Goal: Navigation & Orientation: Go to known website

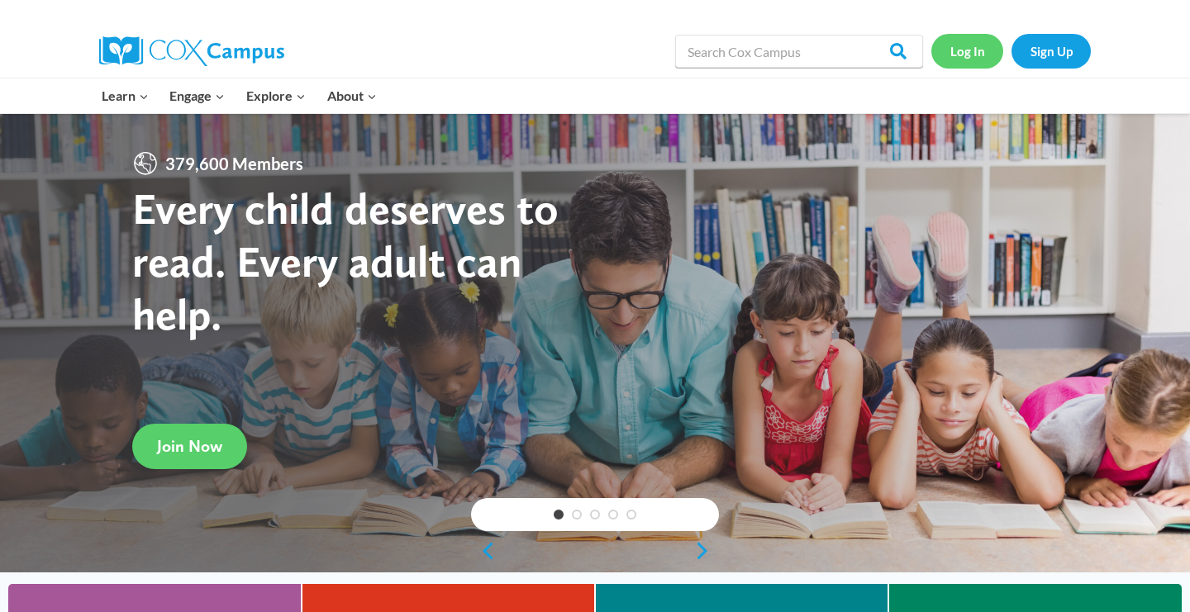
click at [969, 58] on link "Log In" at bounding box center [967, 51] width 72 height 34
click at [973, 56] on link "Log In" at bounding box center [967, 51] width 72 height 34
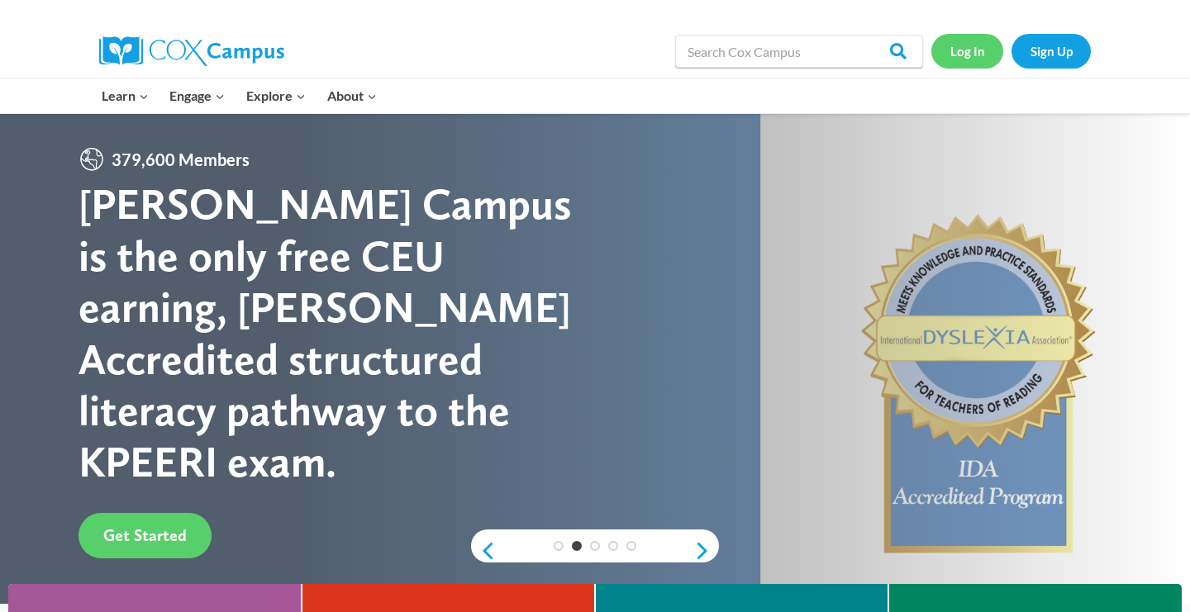
click at [973, 52] on link "Log In" at bounding box center [967, 51] width 72 height 34
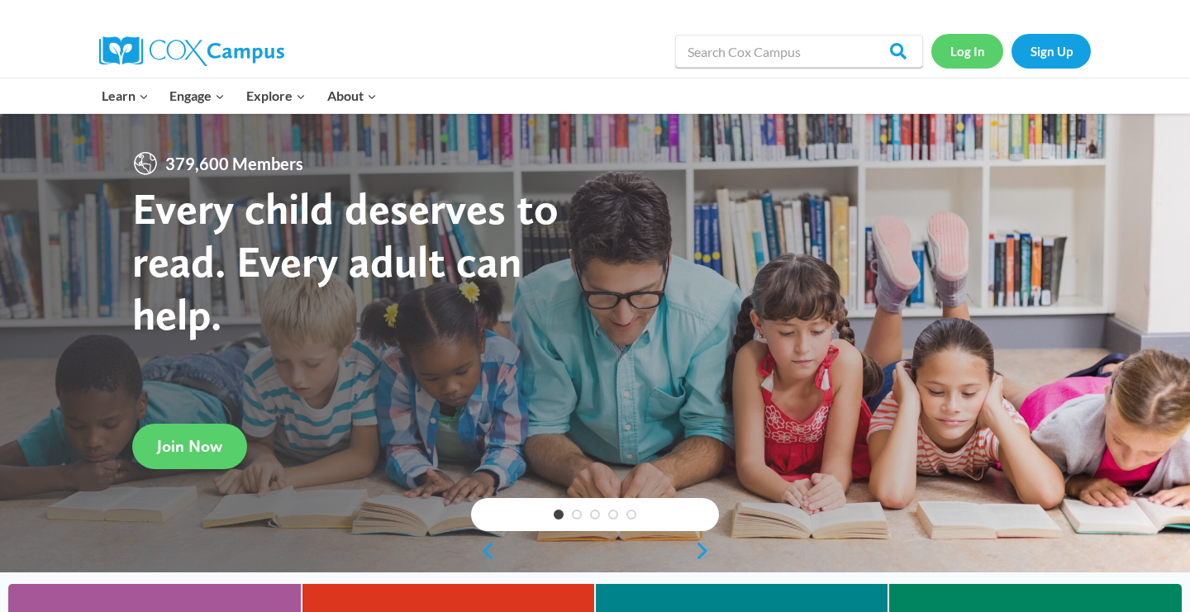
click at [973, 51] on link "Log In" at bounding box center [967, 51] width 72 height 34
click at [968, 59] on link "Log In" at bounding box center [967, 51] width 72 height 34
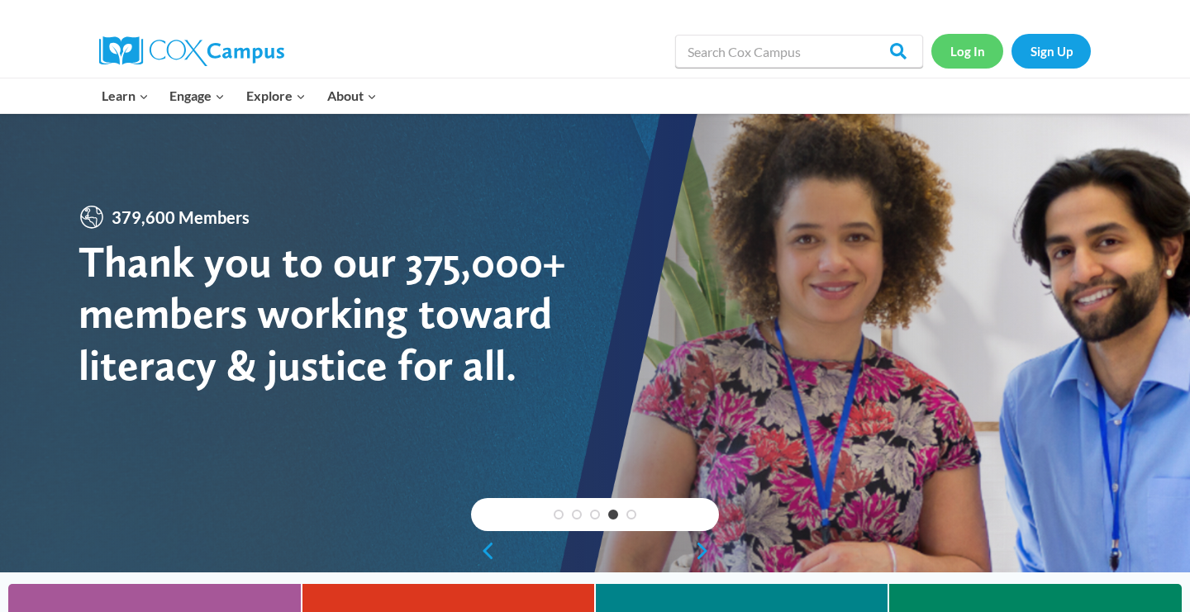
click at [968, 50] on link "Log In" at bounding box center [967, 51] width 72 height 34
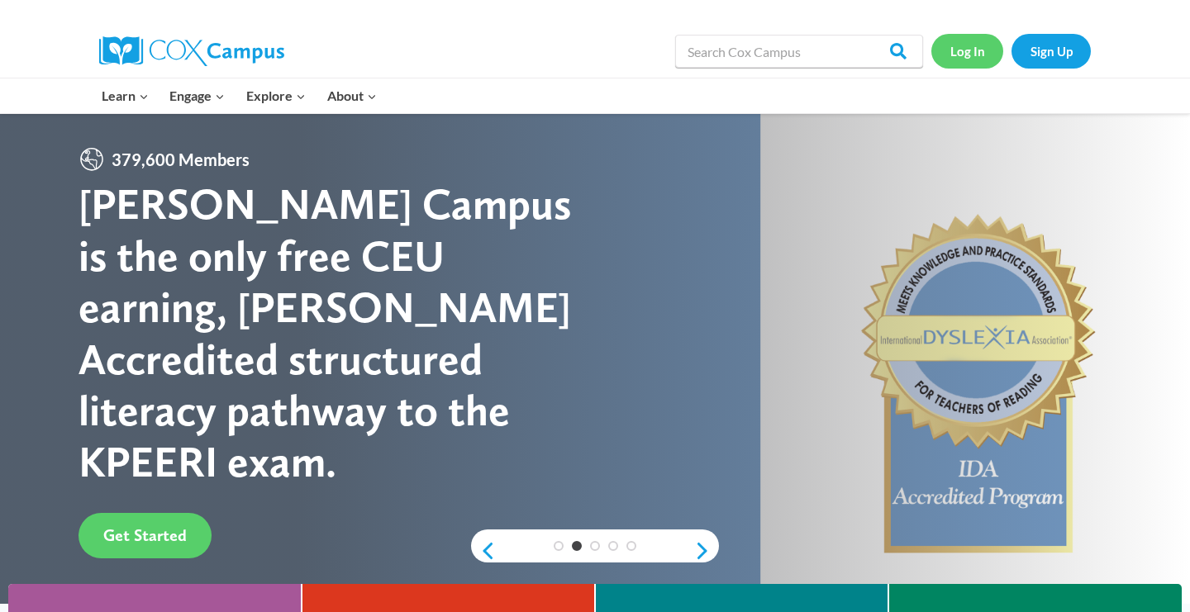
click at [977, 52] on link "Log In" at bounding box center [967, 51] width 72 height 34
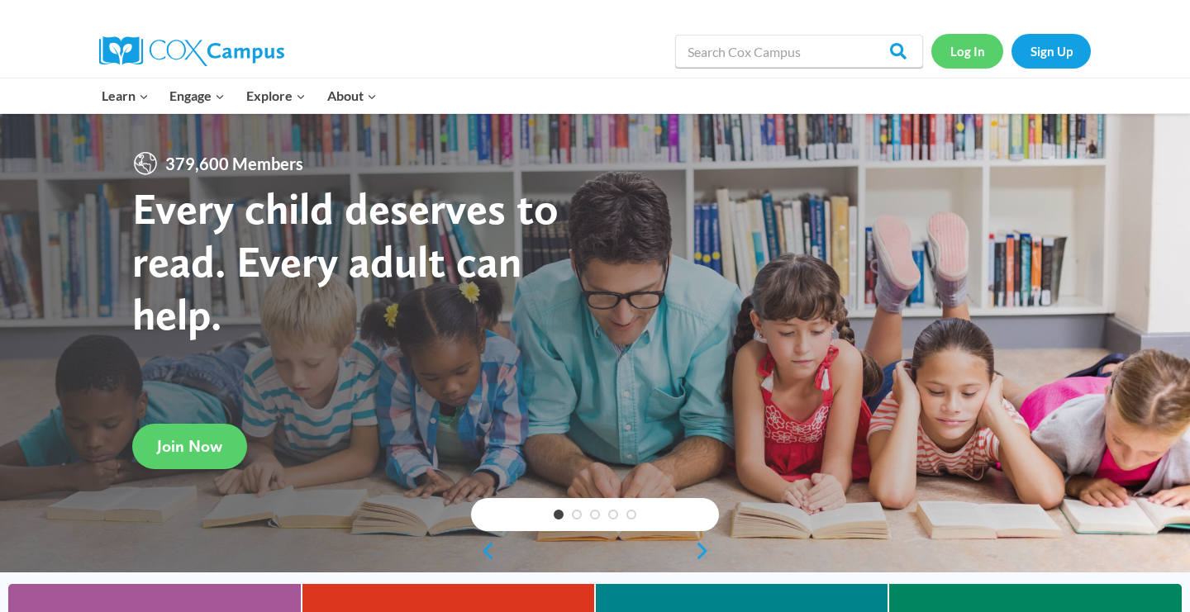
click at [978, 53] on link "Log In" at bounding box center [967, 51] width 72 height 34
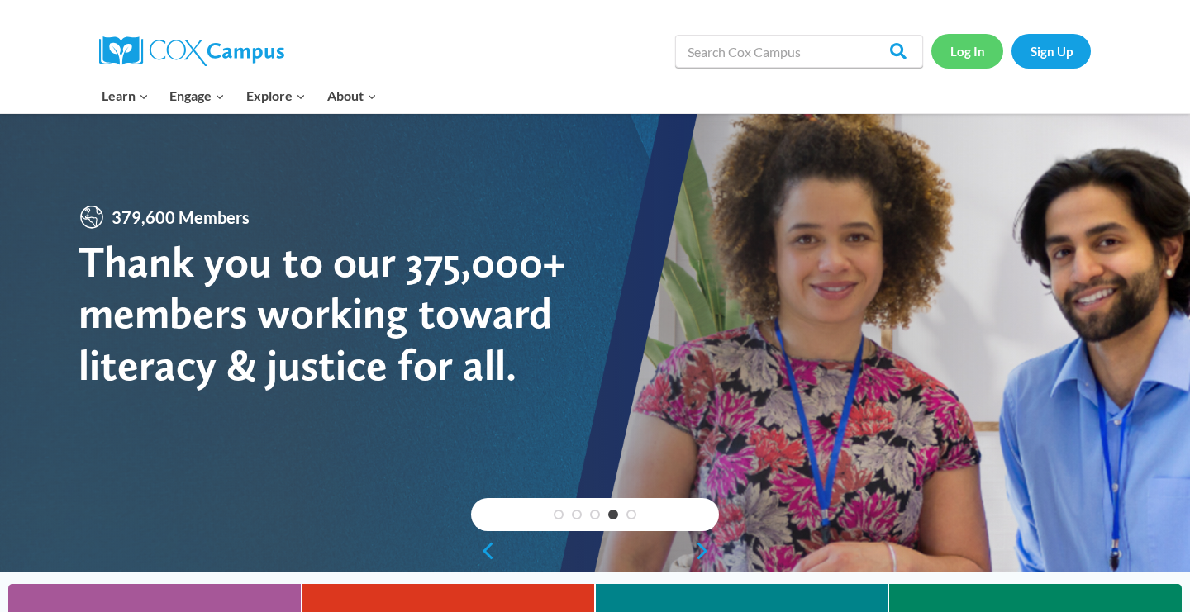
click at [969, 54] on link "Log In" at bounding box center [967, 51] width 72 height 34
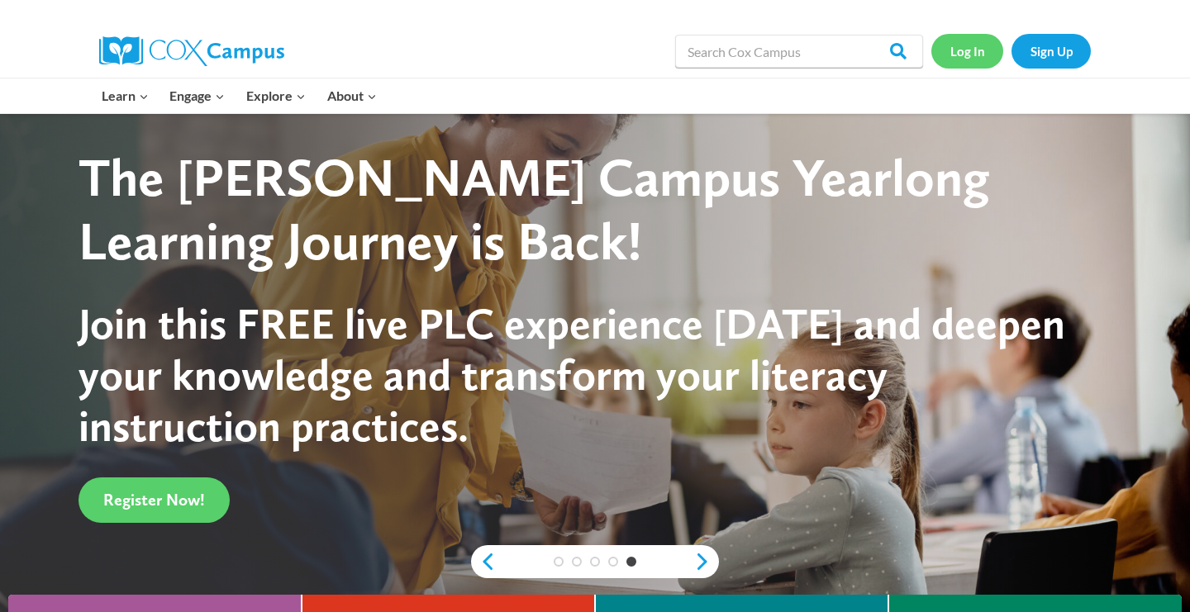
click at [958, 51] on link "Log In" at bounding box center [967, 51] width 72 height 34
click at [967, 51] on link "Log In" at bounding box center [967, 51] width 72 height 34
click at [959, 50] on link "Log In" at bounding box center [967, 51] width 72 height 34
